Goal: Use online tool/utility: Utilize a website feature to perform a specific function

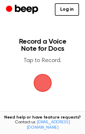
click at [42, 79] on span "button" at bounding box center [42, 83] width 31 height 31
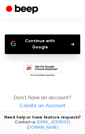
scroll to position [54, 0]
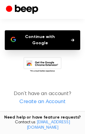
click at [53, 45] on button "Continue with Google" at bounding box center [42, 40] width 75 height 20
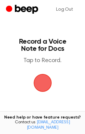
click at [41, 84] on span "button" at bounding box center [42, 82] width 21 height 21
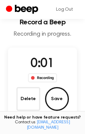
scroll to position [30, 0]
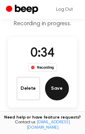
click at [53, 92] on button "Save" at bounding box center [57, 89] width 24 height 24
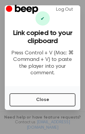
scroll to position [0, 0]
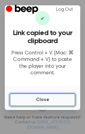
click at [43, 94] on button "Close" at bounding box center [43, 100] width 66 height 13
